Goal: Task Accomplishment & Management: Manage account settings

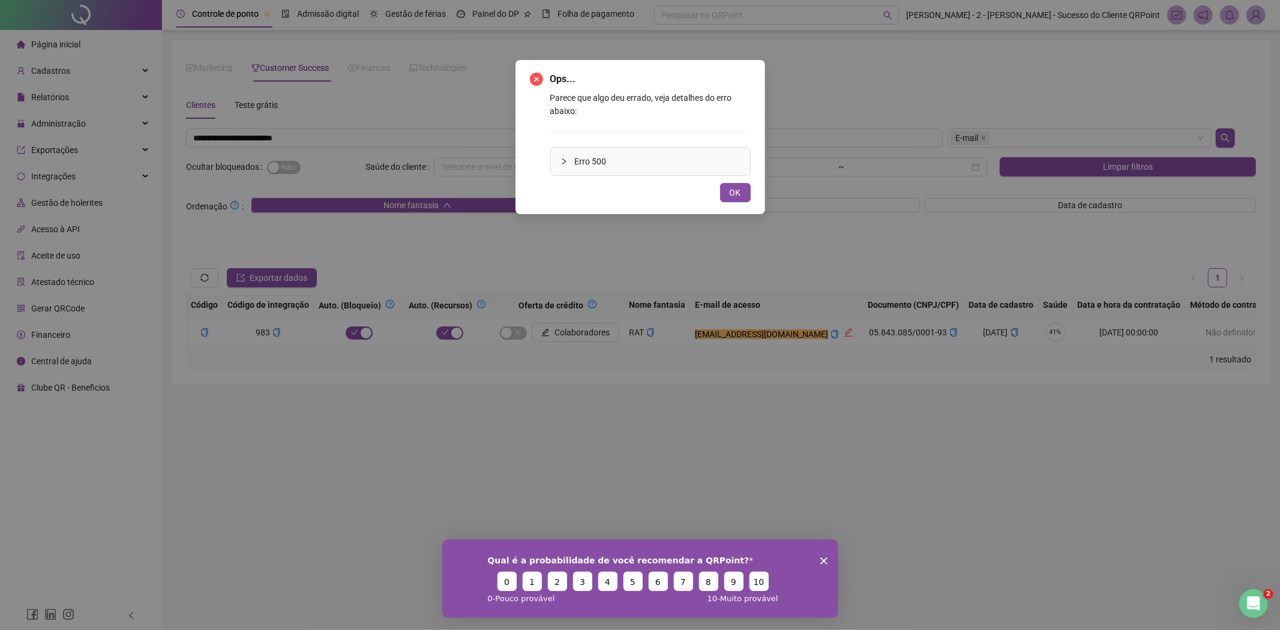
scroll to position [0, 795]
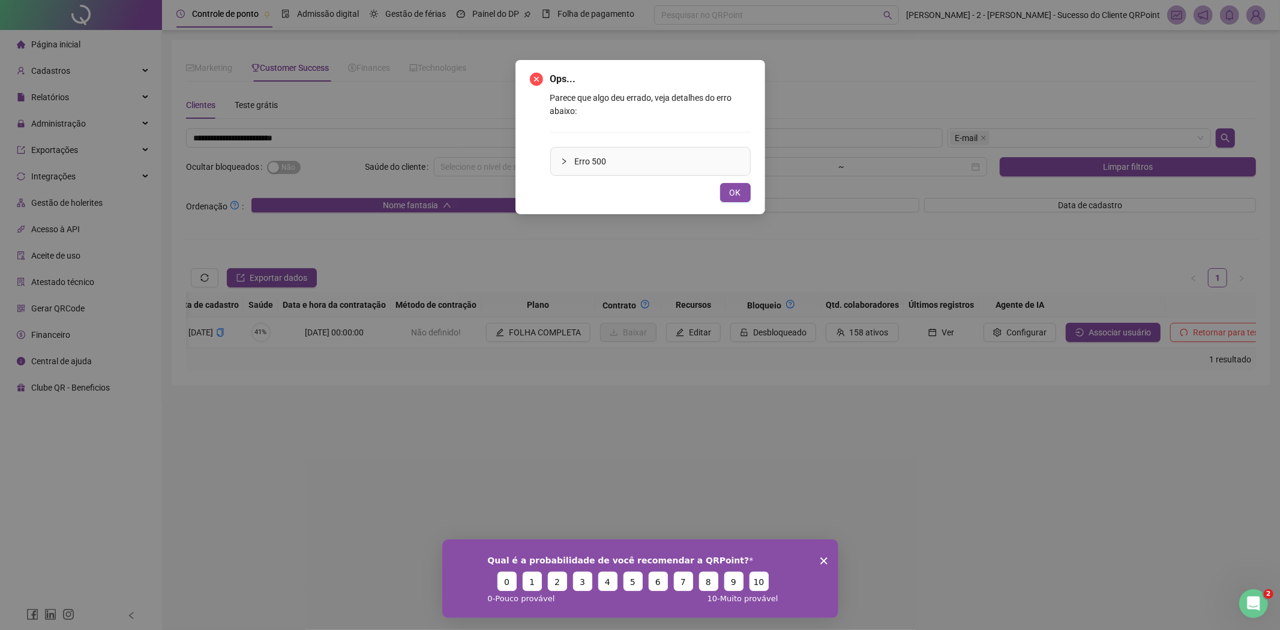
click at [374, 130] on div "Ops... Parece que algo deu errado, veja detalhes do erro abaixo: Erro 500 OK" at bounding box center [640, 315] width 1280 height 630
click at [323, 141] on div "Ops... Parece que algo deu errado, veja detalhes do erro abaixo: Erro 500 OK" at bounding box center [640, 315] width 1280 height 630
click at [736, 200] on button "OK" at bounding box center [735, 192] width 31 height 19
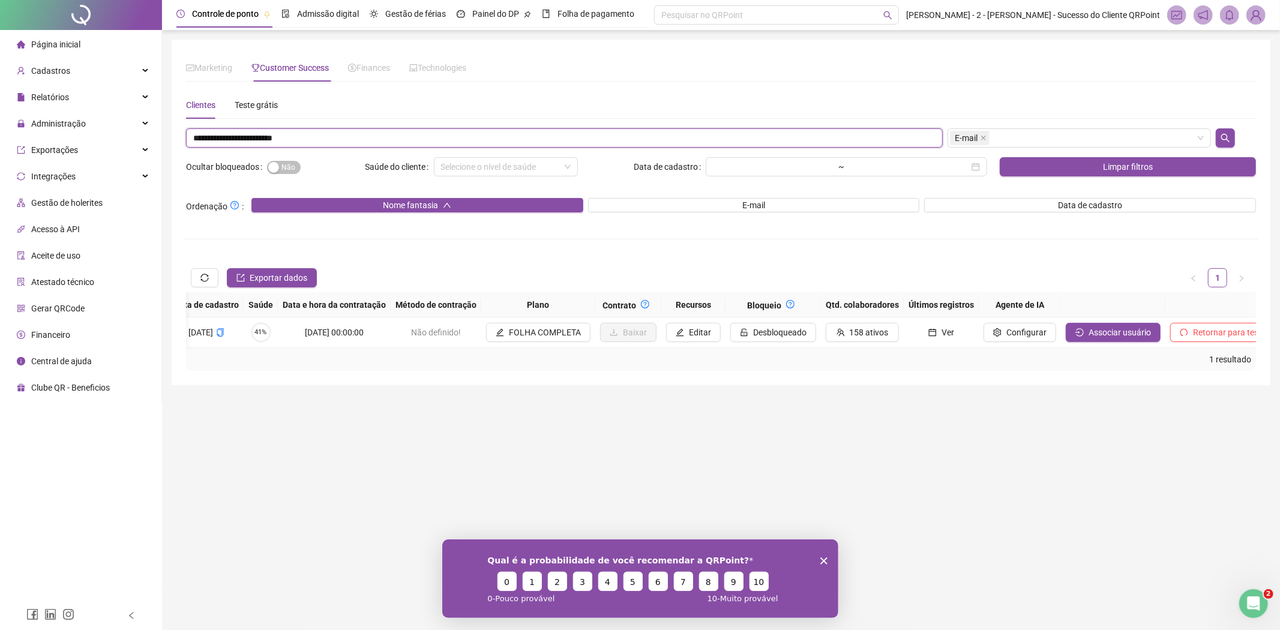
click at [437, 136] on input "**********" at bounding box center [564, 137] width 757 height 19
paste input "text"
click at [975, 139] on span "E-mail" at bounding box center [966, 137] width 23 height 13
type input "**********"
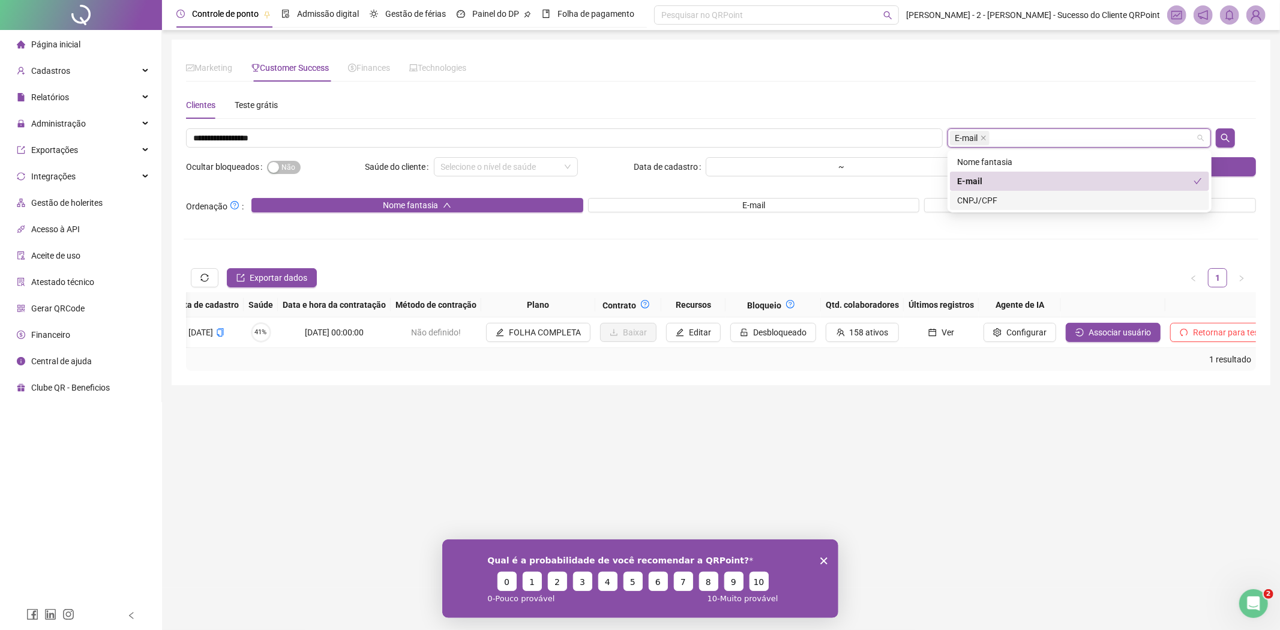
click at [970, 205] on div "CNPJ/CPF" at bounding box center [1079, 200] width 245 height 13
click at [994, 184] on div "E-mail" at bounding box center [1075, 181] width 236 height 13
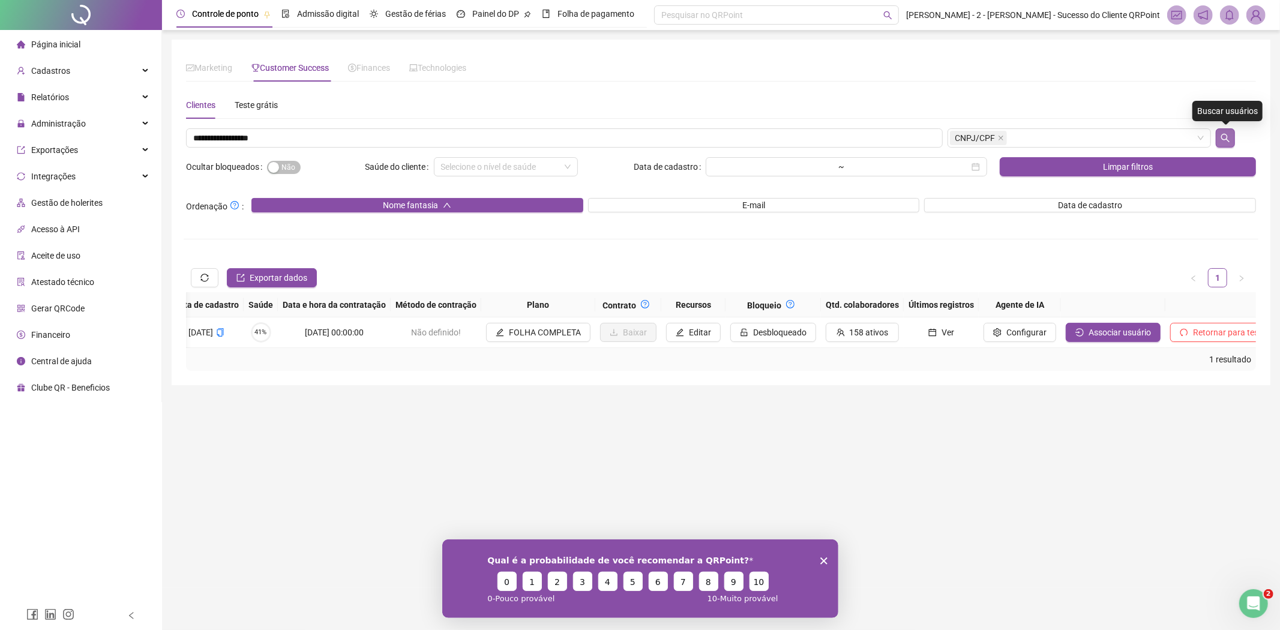
click at [1218, 140] on button "button" at bounding box center [1225, 137] width 19 height 19
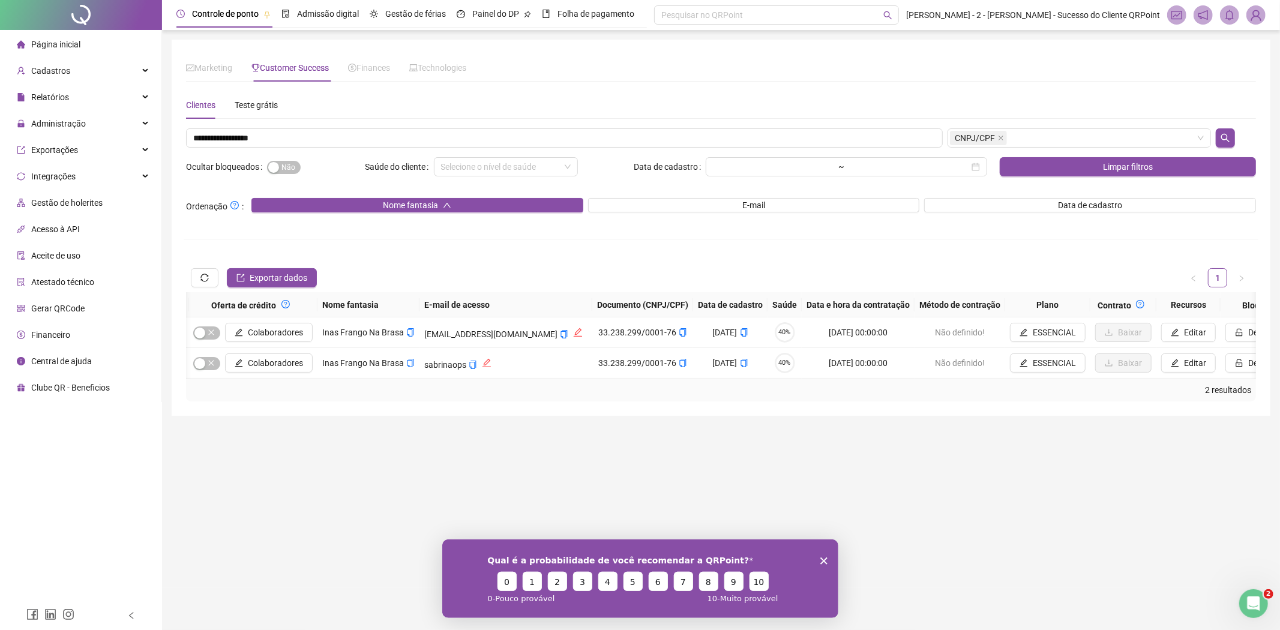
scroll to position [0, 297]
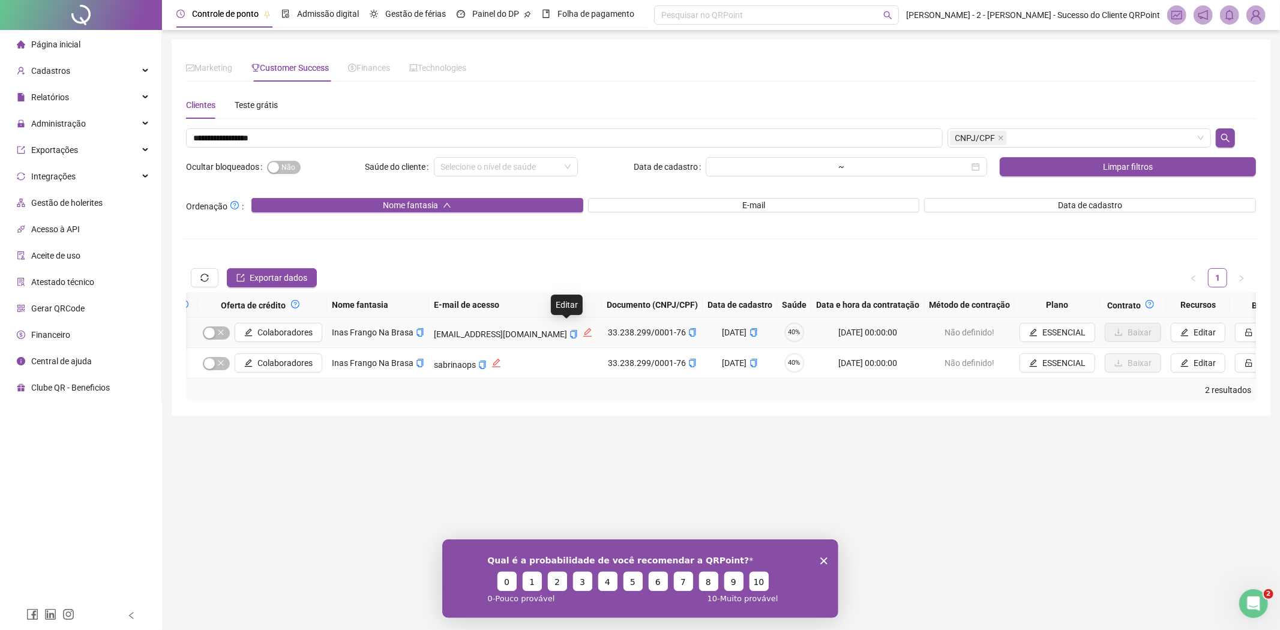
click at [583, 334] on icon "edit" at bounding box center [588, 333] width 10 height 10
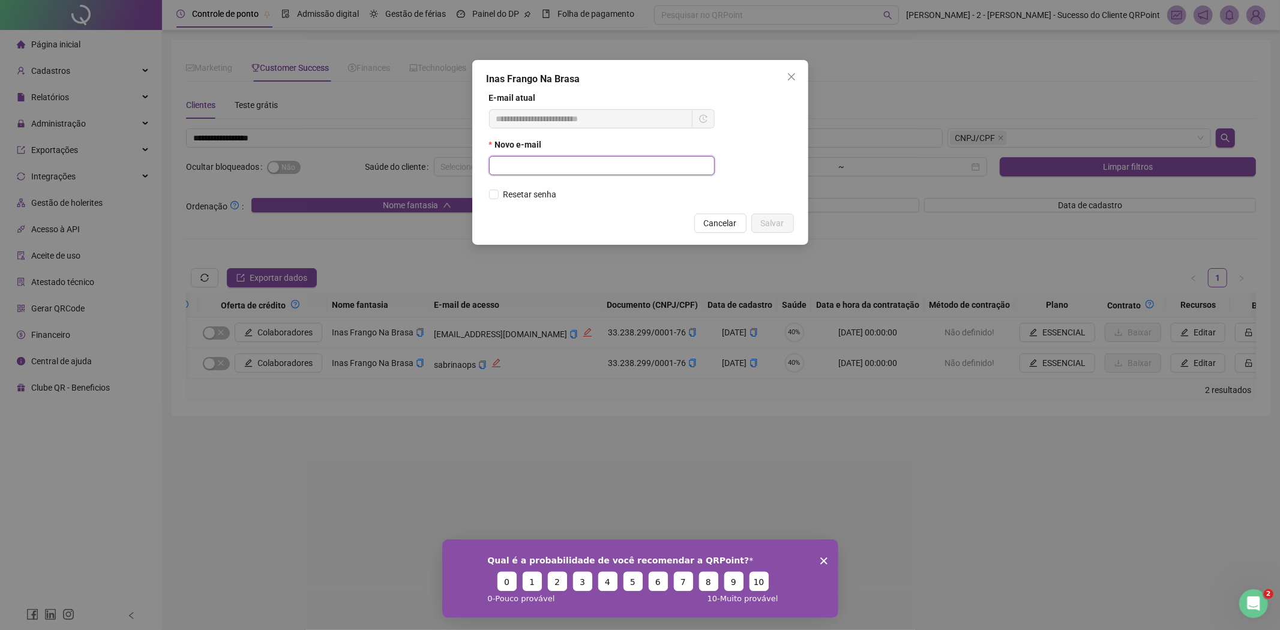
click at [537, 166] on input "email" at bounding box center [600, 165] width 209 height 13
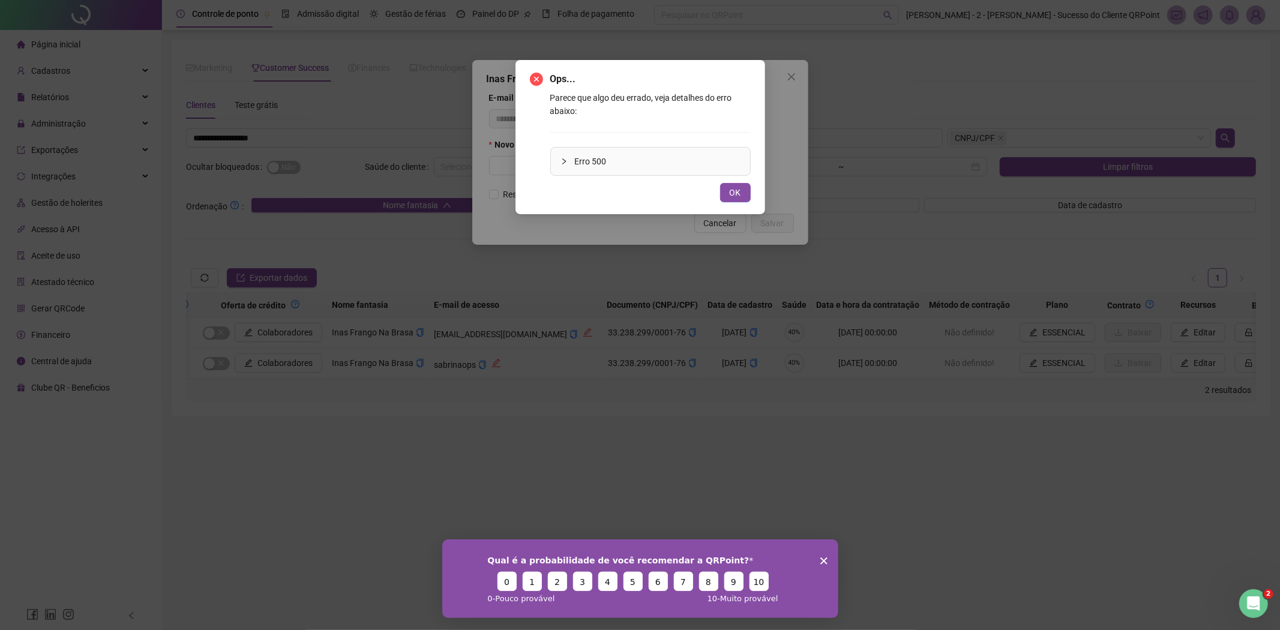
click at [754, 84] on div "Ops... Parece que algo deu errado, veja detalhes do erro abaixo: Erro 500 OK" at bounding box center [641, 137] width 250 height 154
click at [744, 193] on button "OK" at bounding box center [735, 192] width 31 height 19
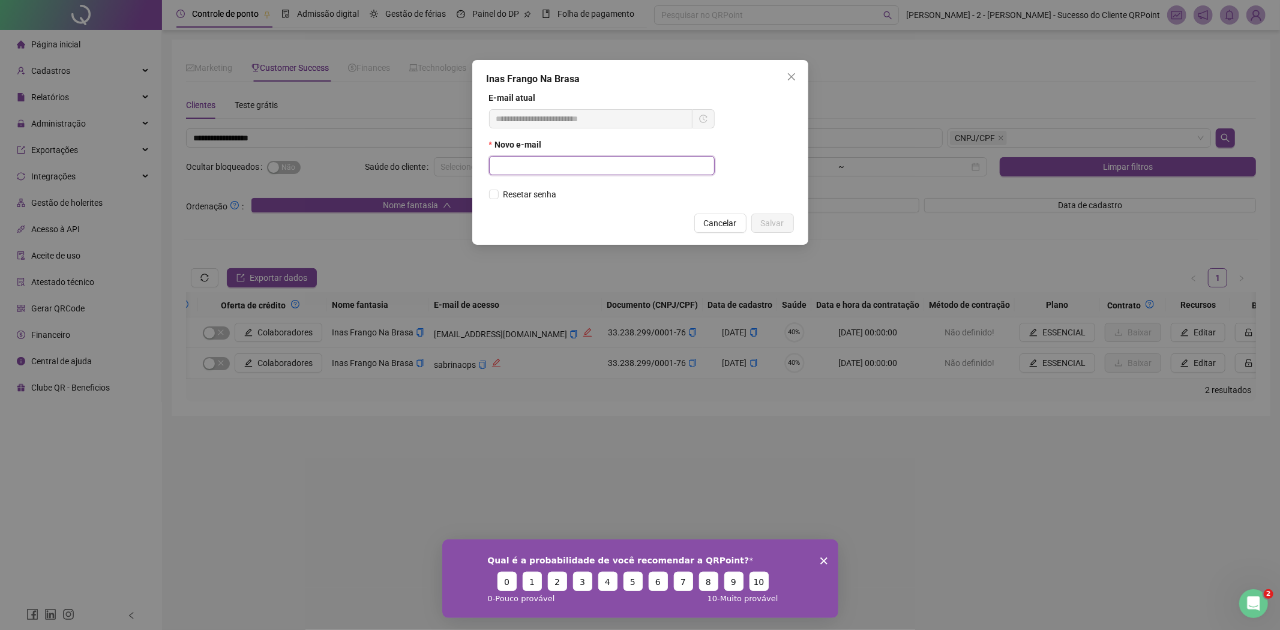
click at [583, 169] on input "email" at bounding box center [600, 165] width 209 height 13
click at [587, 162] on input "email" at bounding box center [600, 165] width 209 height 13
paste input "**********"
type input "**********"
click at [708, 113] on span at bounding box center [704, 118] width 22 height 19
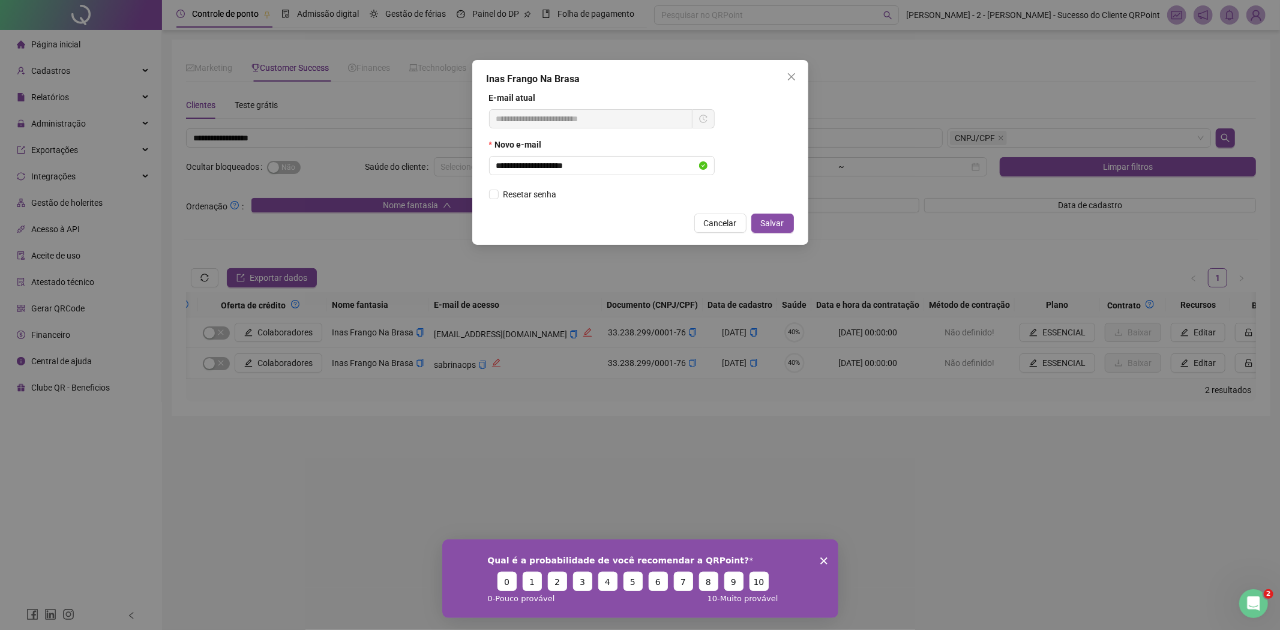
click at [706, 116] on icon "history" at bounding box center [703, 119] width 8 height 8
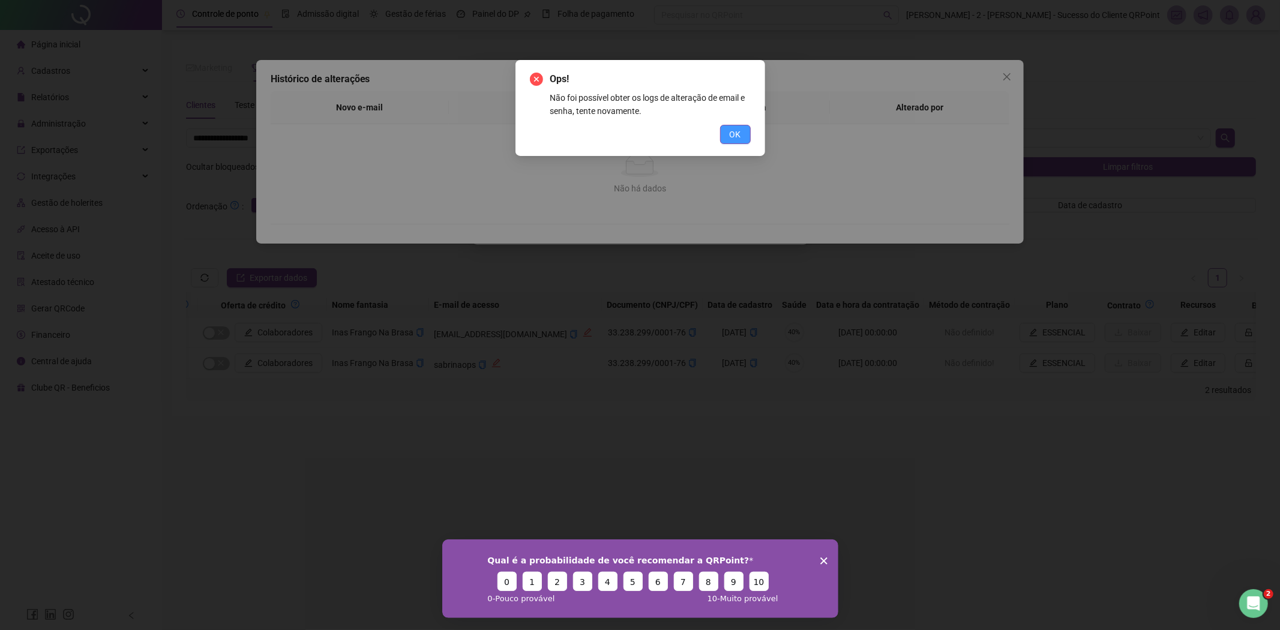
click at [733, 140] on span "OK" at bounding box center [735, 134] width 11 height 13
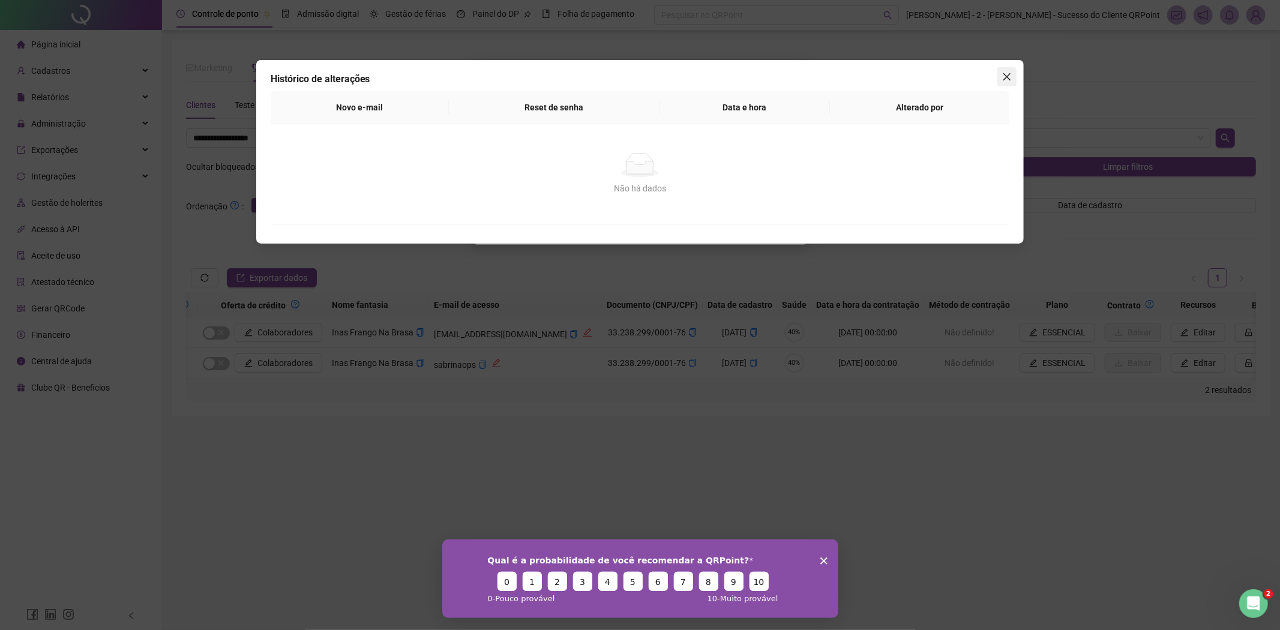
click at [1020, 80] on div "Histórico de alterações Novo e-mail Reset de senha Data e hora Alterado por Não…" at bounding box center [640, 152] width 768 height 184
click at [1009, 76] on icon "close" at bounding box center [1007, 77] width 10 height 10
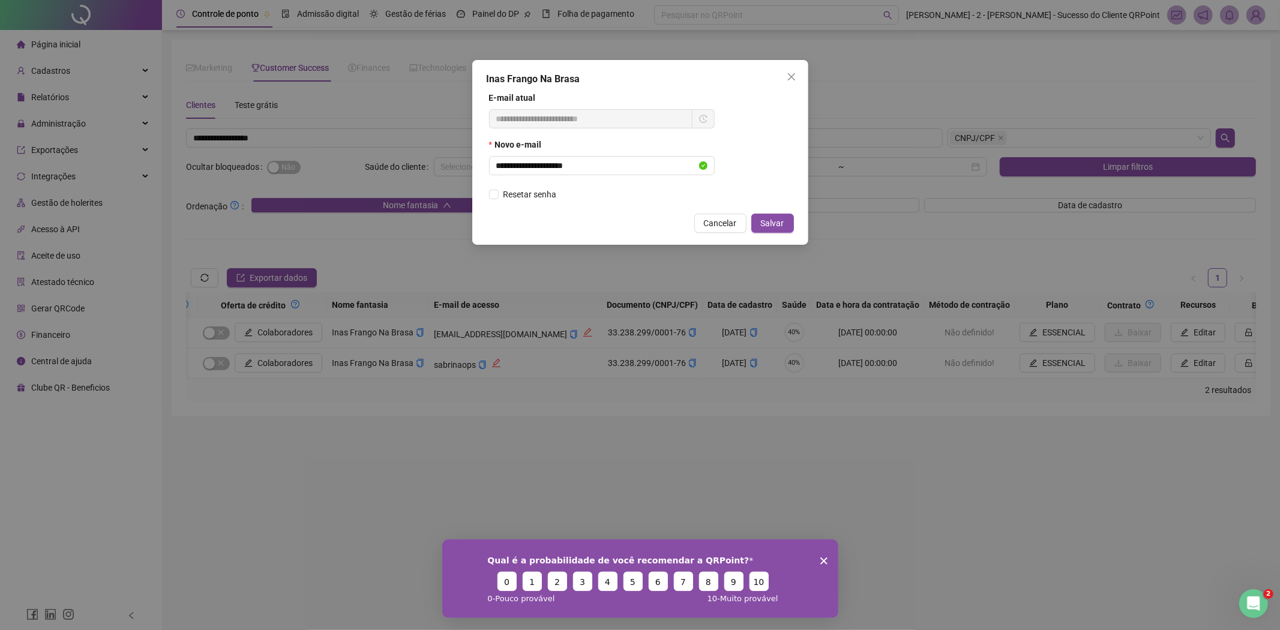
click at [385, 291] on div "**********" at bounding box center [640, 315] width 1280 height 630
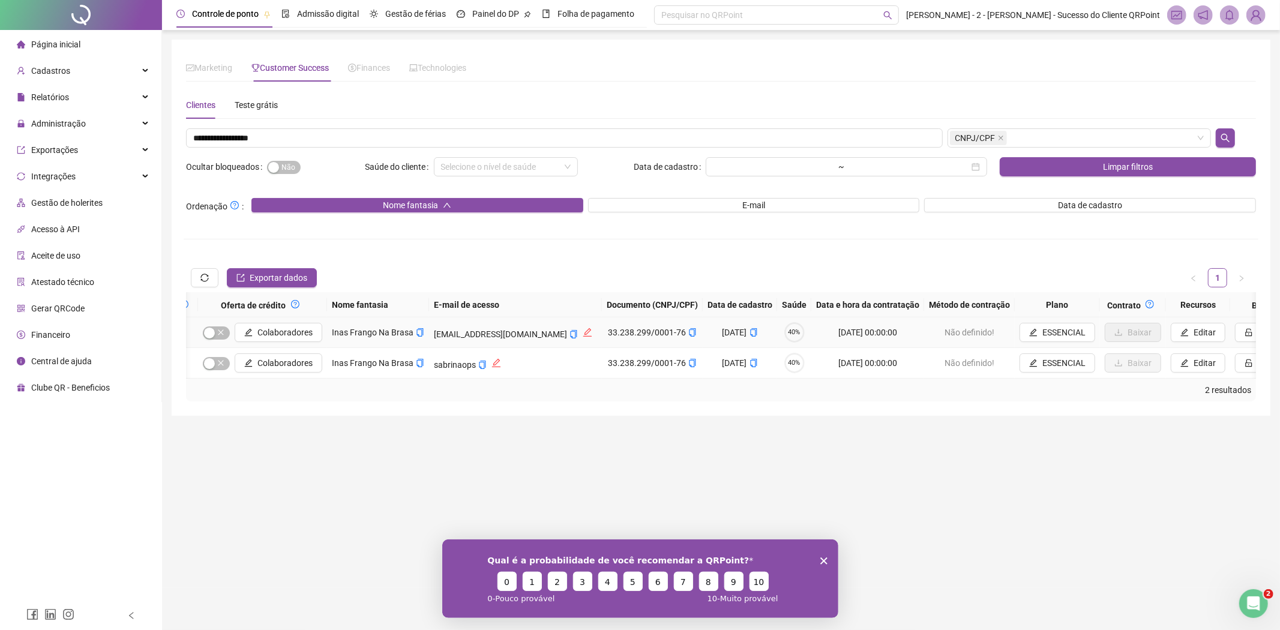
click at [502, 330] on span "[EMAIL_ADDRESS][DOMAIN_NAME]" at bounding box center [500, 334] width 133 height 10
copy span "[EMAIL_ADDRESS][DOMAIN_NAME]"
